Goal: Contribute content

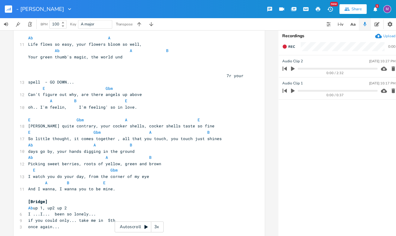
scroll to position [67, 0]
click at [207, 75] on span "Your green thumb's magic, the world und 7r your spell - GO DOWN..." at bounding box center [137, 69] width 218 height 31
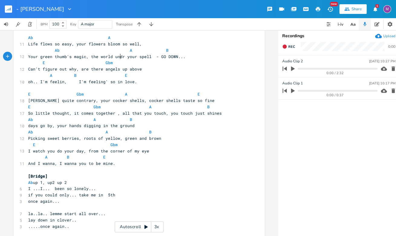
type textarea "e"
type textarea "- GO DOWN..."
drag, startPoint x: 185, startPoint y: 58, endPoint x: 154, endPoint y: 56, distance: 31.5
click at [153, 56] on pre "Your green thumb's magic, the world under your spell - GO DOWN..." at bounding box center [136, 57] width 219 height 6
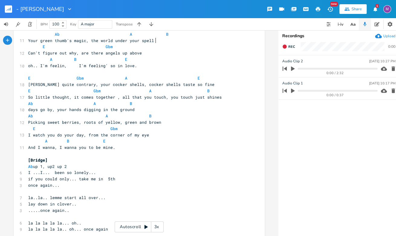
scroll to position [88, 0]
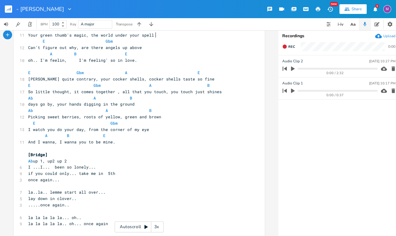
click at [182, 80] on span "[PERSON_NAME] quite contrary, your cocker shells, cocker shells taste so fine" at bounding box center [121, 78] width 187 height 5
type textarea "\\"
type textarea "feel"
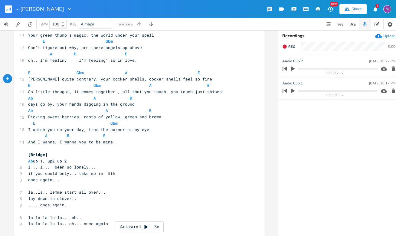
click at [52, 143] on span "And I wanna, I wanna you to be mine." at bounding box center [71, 141] width 87 height 5
type textarea "t"
click at [60, 141] on span "And I want, I wanna you to be mine." at bounding box center [70, 141] width 85 height 5
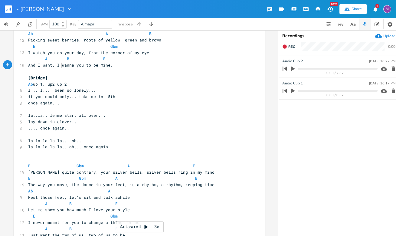
scroll to position [167, 0]
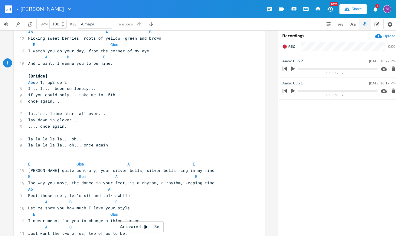
click at [28, 88] on span "I ...I... been so lonely..." at bounding box center [62, 88] width 68 height 5
type textarea "oh.."
click at [113, 96] on pre "if you could only... take me in 5th" at bounding box center [136, 95] width 219 height 6
type textarea "5th"
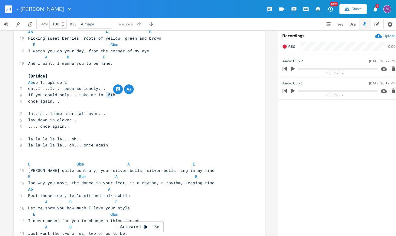
drag, startPoint x: 113, startPoint y: 96, endPoint x: 104, endPoint y: 96, distance: 8.8
click at [104, 96] on pre "if you could only... take me in 5th" at bounding box center [136, 95] width 219 height 6
click at [139, 84] on pre "Ab up 1, up2 up 2" at bounding box center [136, 82] width 219 height 6
click at [55, 115] on span "la..la.. lemme start all over..." at bounding box center [67, 113] width 78 height 5
type textarea "t"
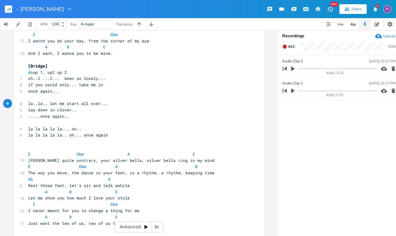
scroll to position [183, 0]
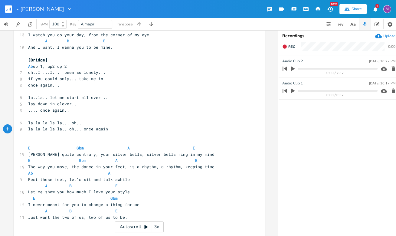
click at [118, 131] on pre "la la la la la.. oh... once again" at bounding box center [136, 129] width 219 height 6
type textarea "ho"
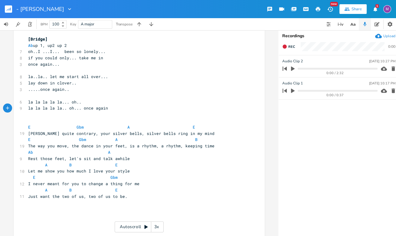
scroll to position [205, 0]
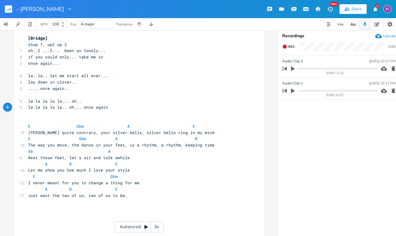
click at [82, 182] on span "I never meant for you to change a thing for me" at bounding box center [83, 182] width 111 height 5
type textarea "Don't be contrar,"
type textarea "y, don't"
click at [85, 194] on span "Just want the two of us, two of us to be." at bounding box center [77, 195] width 99 height 5
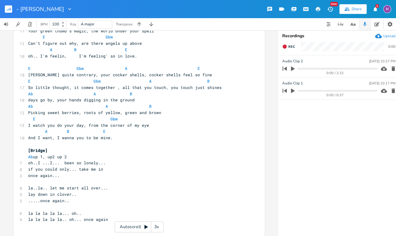
scroll to position [0, 0]
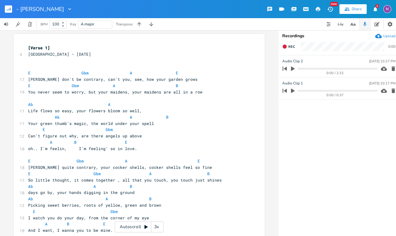
type textarea "oh the"
